Goal: Information Seeking & Learning: Learn about a topic

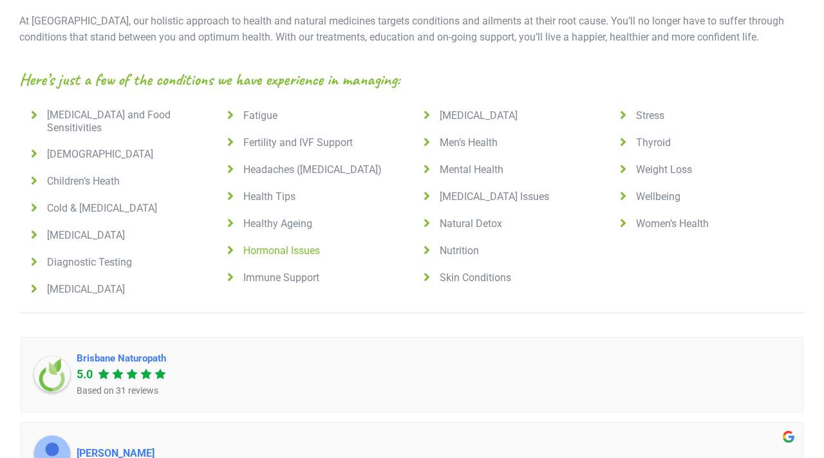
scroll to position [995, 0]
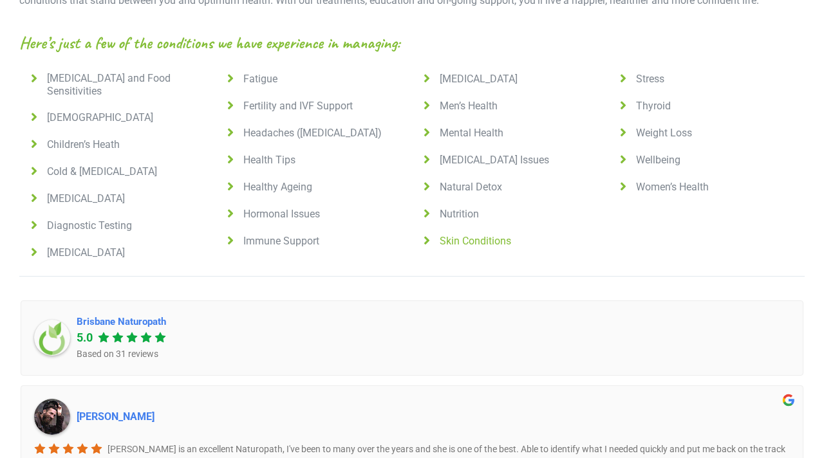
click at [453, 235] on span "Skin Conditions" at bounding box center [472, 241] width 77 height 13
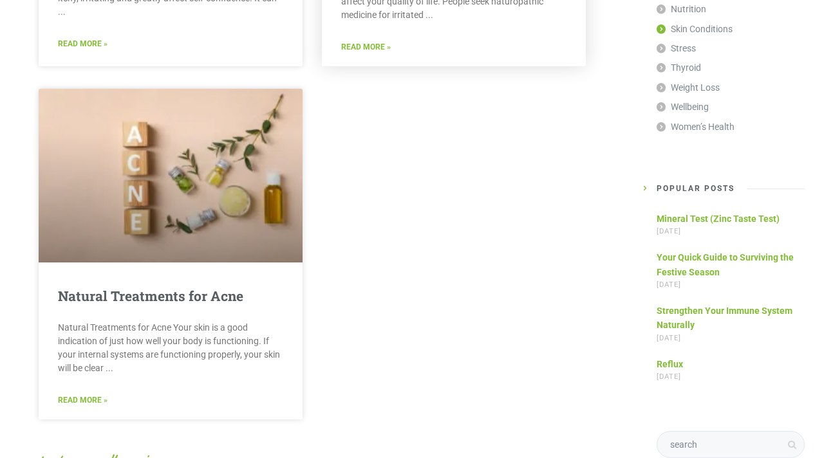
scroll to position [506, 0]
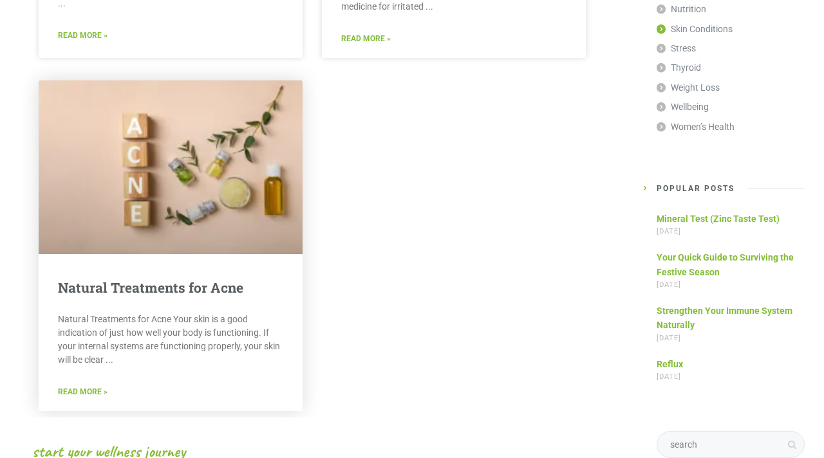
click at [93, 391] on link "Read More »" at bounding box center [83, 392] width 50 height 12
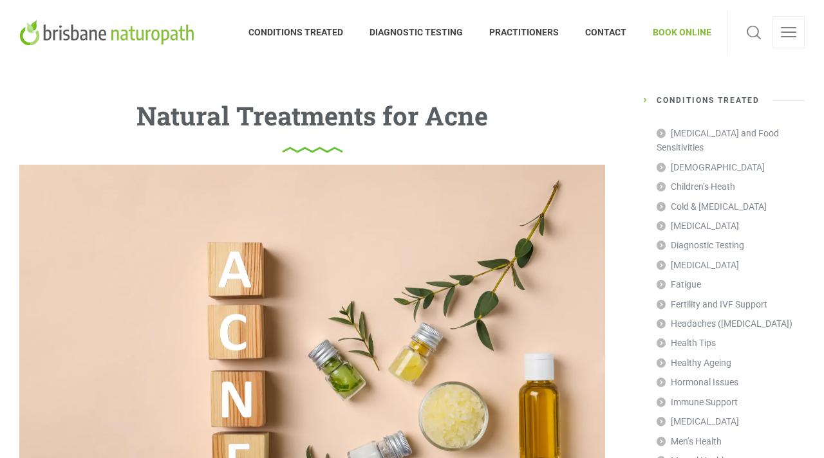
scroll to position [59, 0]
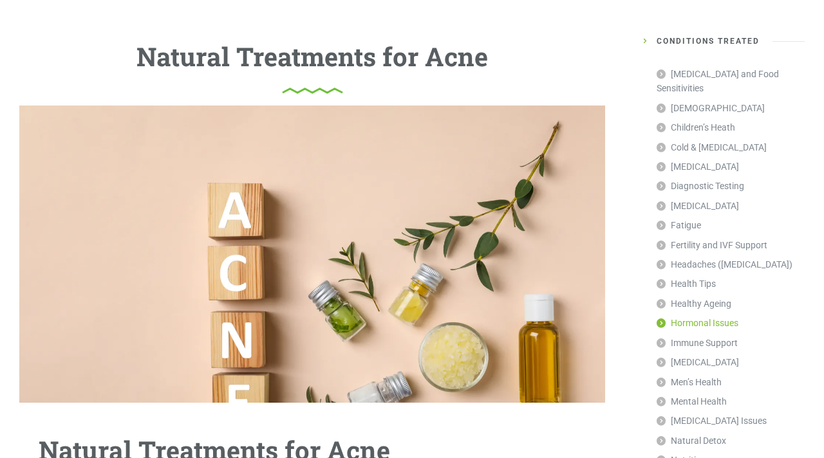
click at [684, 313] on link "Hormonal Issues" at bounding box center [698, 322] width 82 height 19
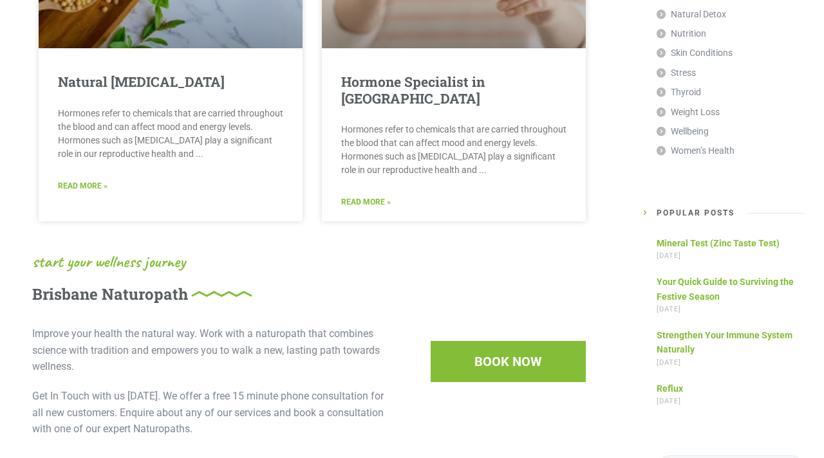
scroll to position [799, 0]
